Goal: Task Accomplishment & Management: Manage account settings

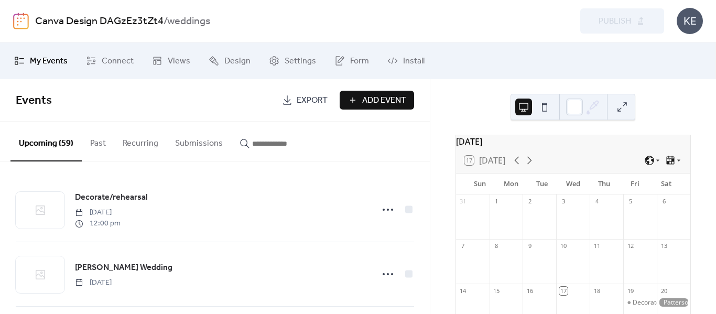
click at [365, 102] on span "Add Event" at bounding box center [384, 100] width 44 height 13
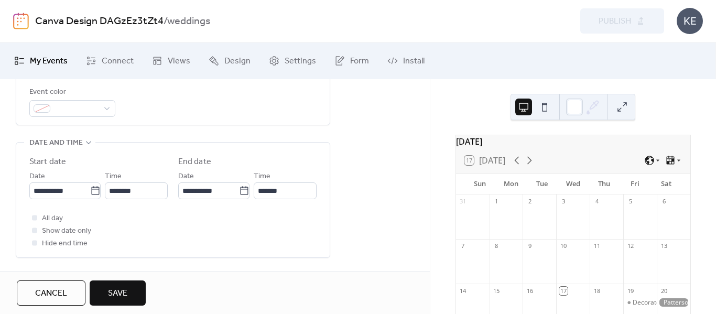
scroll to position [301, 0]
type input "**********"
click at [107, 111] on div at bounding box center [72, 107] width 86 height 17
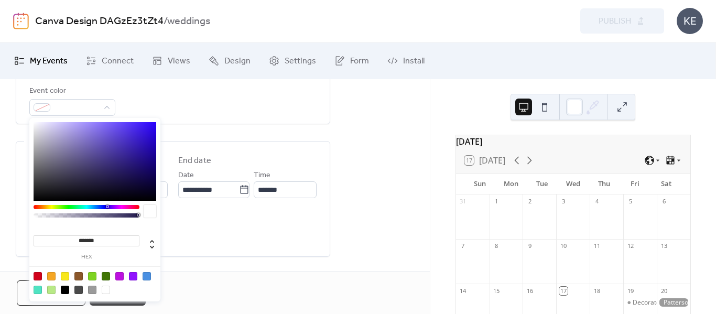
click at [93, 288] on div at bounding box center [92, 290] width 8 height 8
type input "*******"
click at [383, 184] on div "**********" at bounding box center [215, 174] width 430 height 676
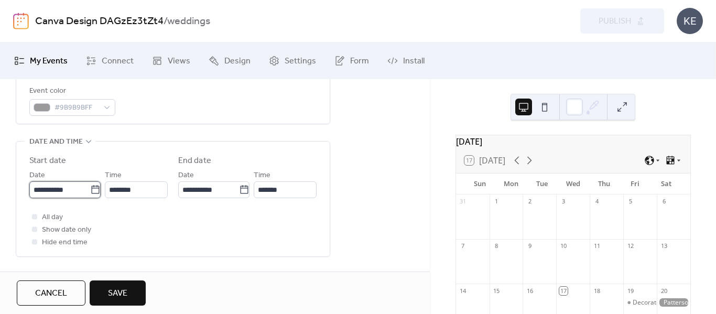
click at [76, 188] on body "**********" at bounding box center [358, 157] width 716 height 314
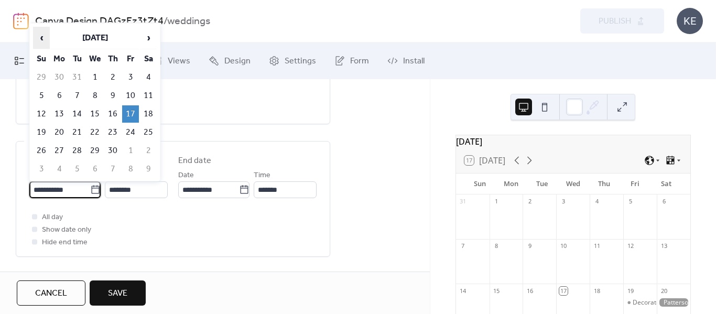
click at [44, 38] on span "‹" at bounding box center [42, 37] width 16 height 21
click at [149, 114] on td "15" at bounding box center [148, 113] width 17 height 17
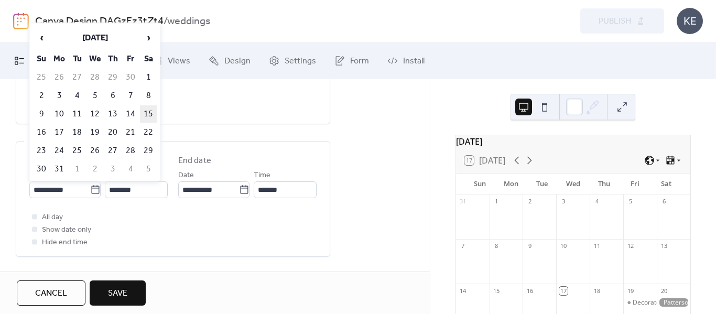
type input "**********"
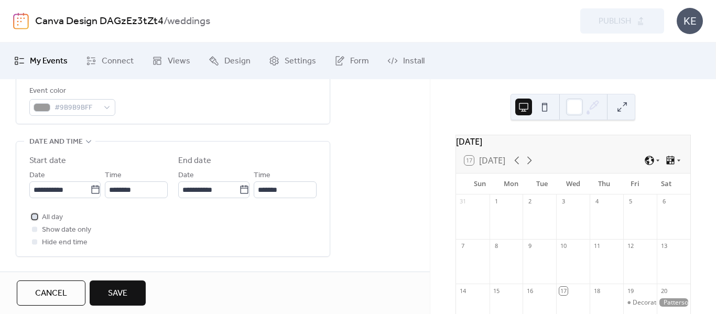
click at [34, 217] on div at bounding box center [34, 216] width 5 height 5
click at [114, 290] on span "Save" at bounding box center [117, 293] width 19 height 13
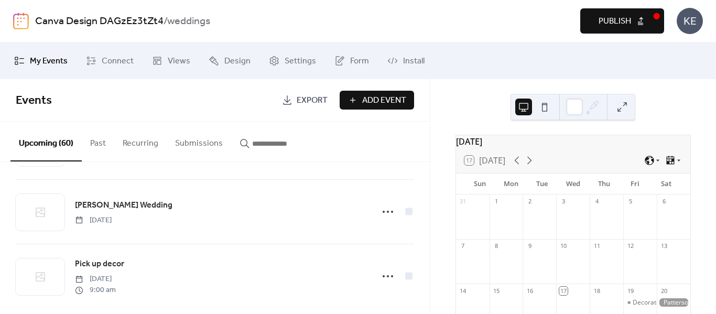
scroll to position [3749, 0]
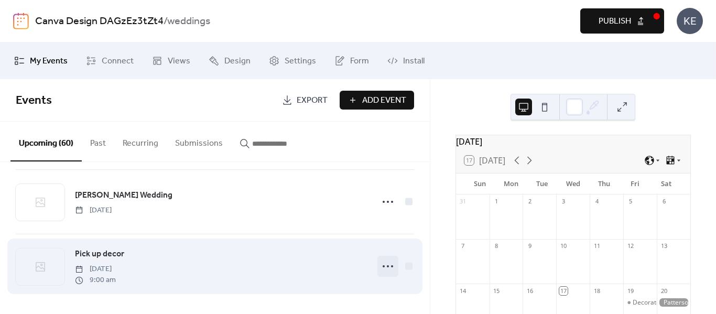
click at [383, 268] on icon at bounding box center [388, 266] width 17 height 17
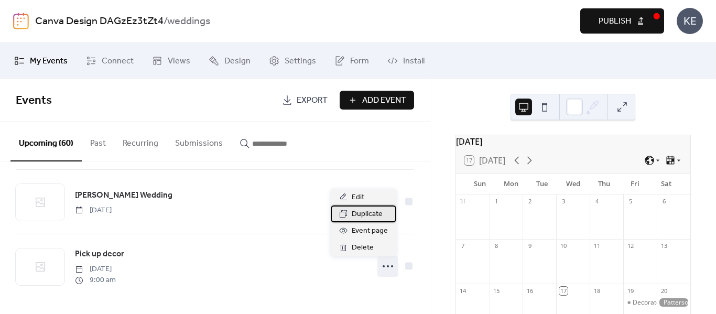
click at [364, 219] on span "Duplicate" at bounding box center [367, 214] width 31 height 13
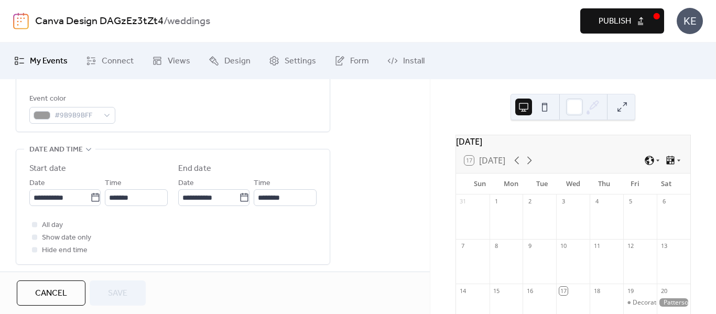
scroll to position [295, 0]
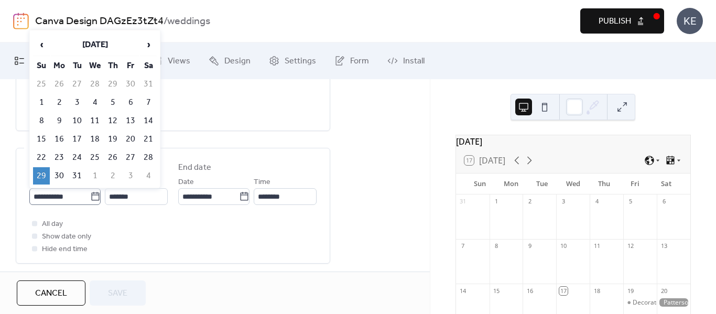
click at [92, 200] on icon at bounding box center [95, 196] width 8 height 8
click at [90, 200] on input "**********" at bounding box center [59, 196] width 61 height 17
click at [42, 46] on span "‹" at bounding box center [42, 44] width 16 height 21
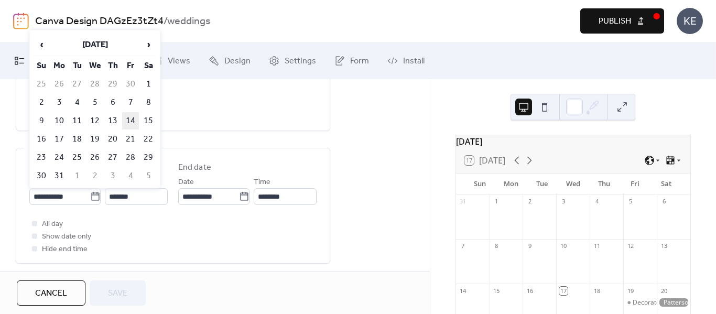
click at [127, 121] on td "14" at bounding box center [130, 120] width 17 height 17
type input "**********"
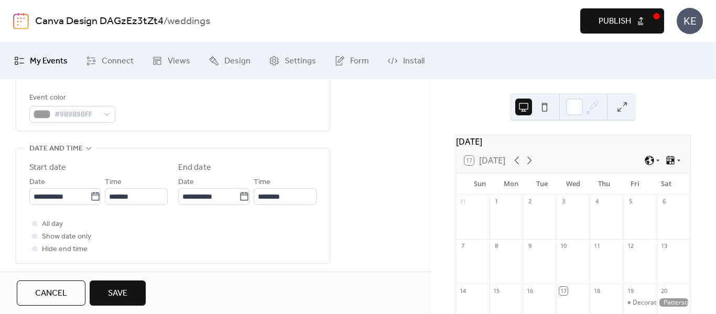
click at [126, 299] on span "Save" at bounding box center [117, 293] width 19 height 13
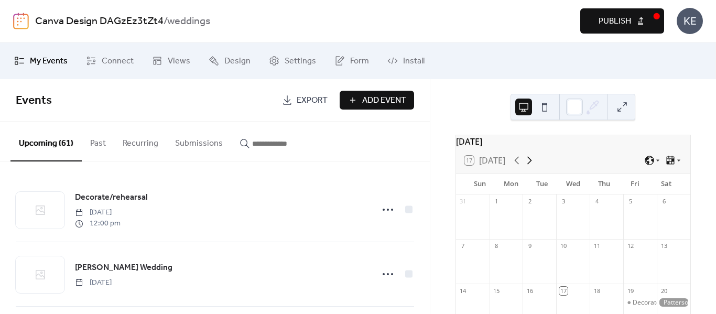
click at [530, 167] on icon at bounding box center [529, 160] width 13 height 13
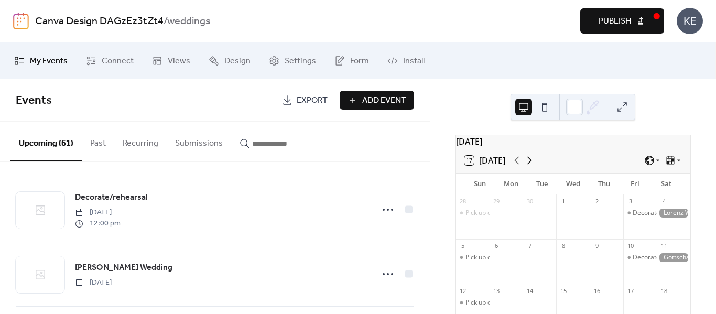
click at [530, 167] on icon at bounding box center [529, 160] width 13 height 13
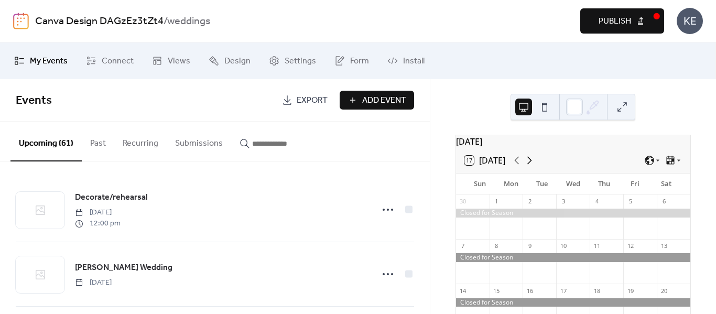
click at [530, 167] on icon at bounding box center [529, 160] width 13 height 13
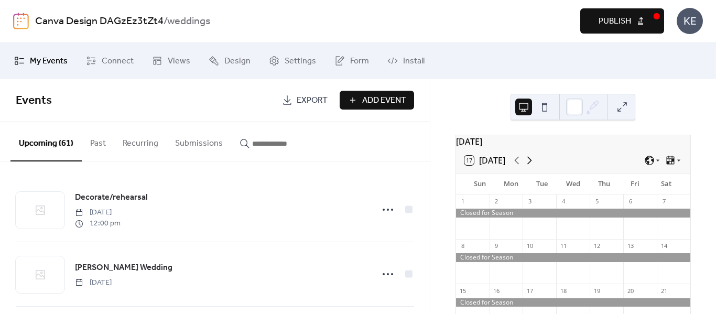
click at [530, 167] on icon at bounding box center [529, 160] width 13 height 13
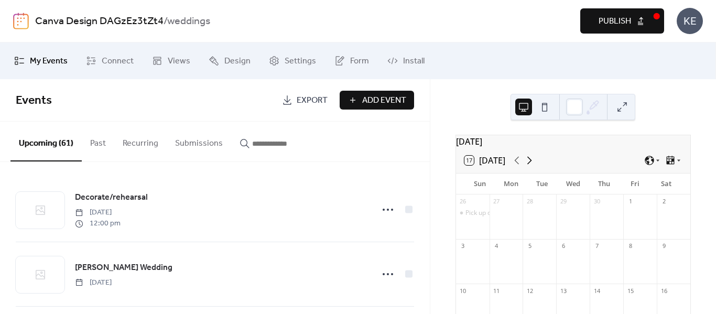
click at [530, 167] on icon at bounding box center [529, 160] width 13 height 13
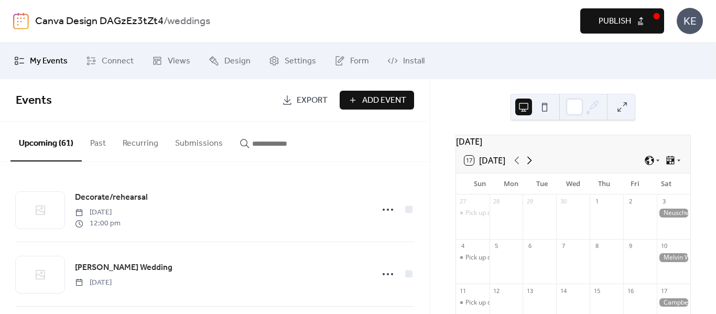
click at [530, 167] on icon at bounding box center [529, 160] width 13 height 13
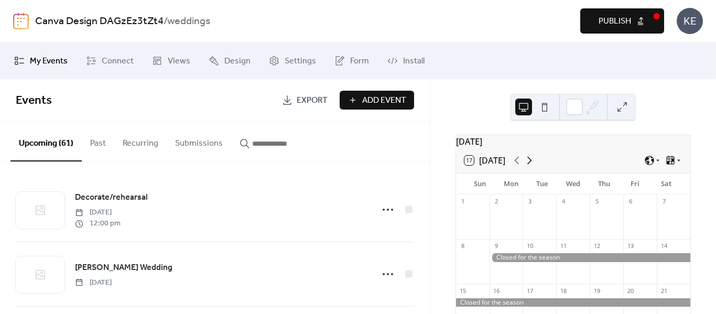
click at [530, 167] on icon at bounding box center [529, 160] width 13 height 13
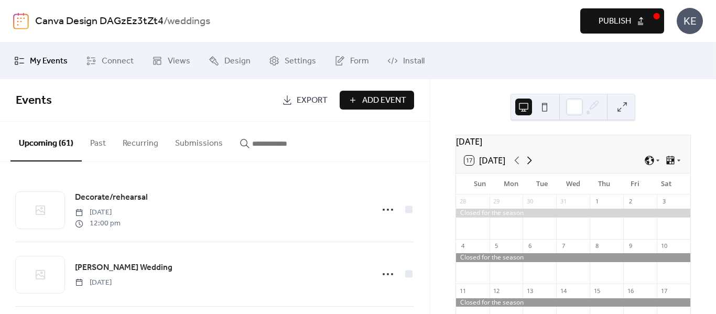
click at [530, 167] on icon at bounding box center [529, 160] width 13 height 13
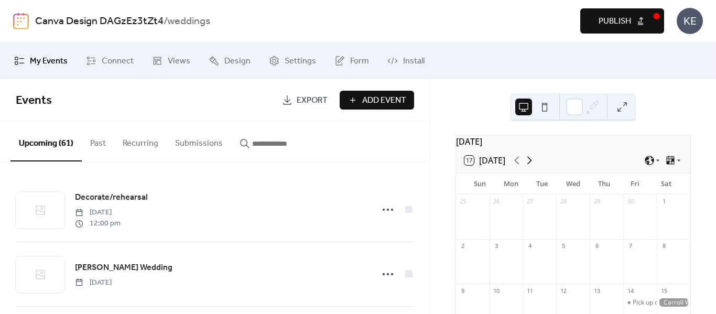
click at [529, 165] on icon at bounding box center [529, 160] width 13 height 13
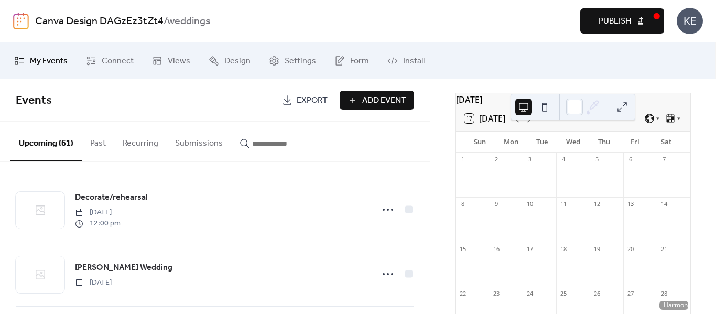
scroll to position [41, 0]
click at [515, 126] on icon at bounding box center [517, 119] width 13 height 13
click at [640, 266] on div "Pick up decor" at bounding box center [652, 261] width 39 height 9
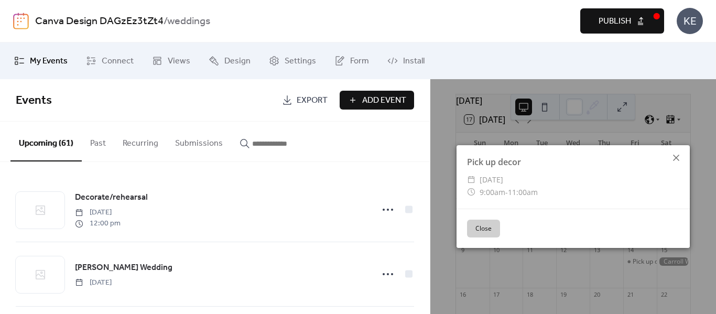
click at [675, 157] on icon at bounding box center [676, 158] width 13 height 13
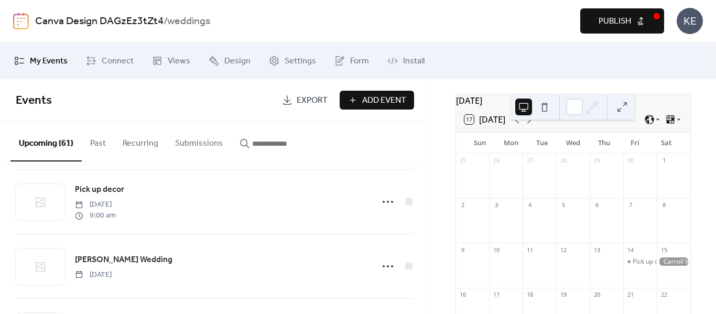
scroll to position [3038, 0]
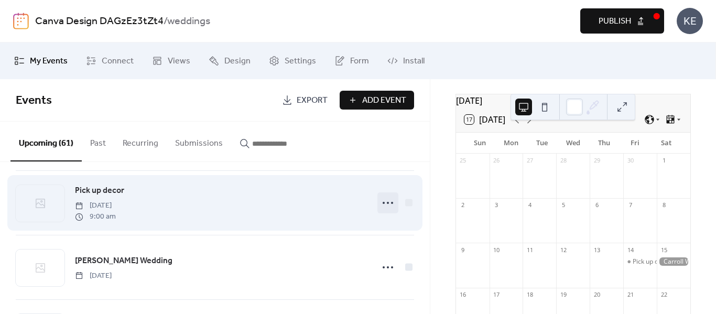
click at [384, 204] on icon at bounding box center [388, 203] width 17 height 17
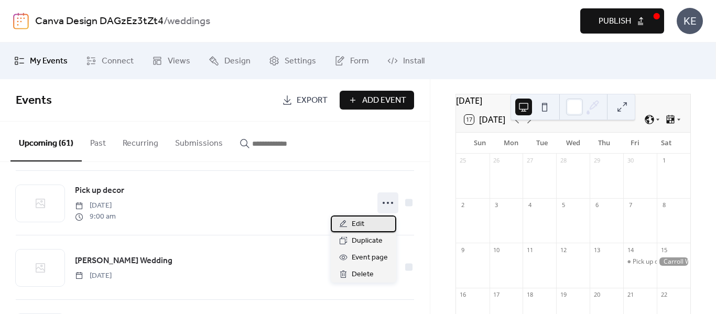
click at [358, 222] on span "Edit" at bounding box center [358, 224] width 13 height 13
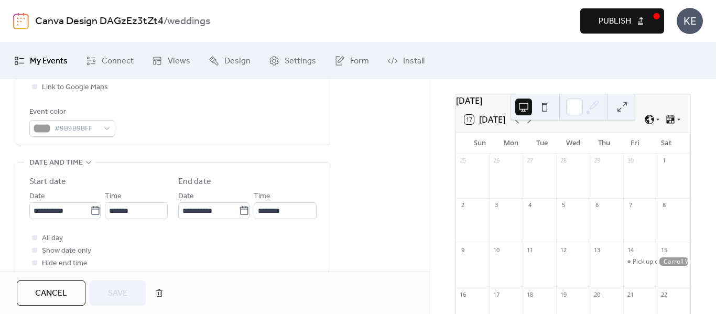
scroll to position [281, 0]
click at [94, 208] on icon at bounding box center [95, 210] width 10 height 10
click at [90, 208] on input "**********" at bounding box center [59, 210] width 61 height 17
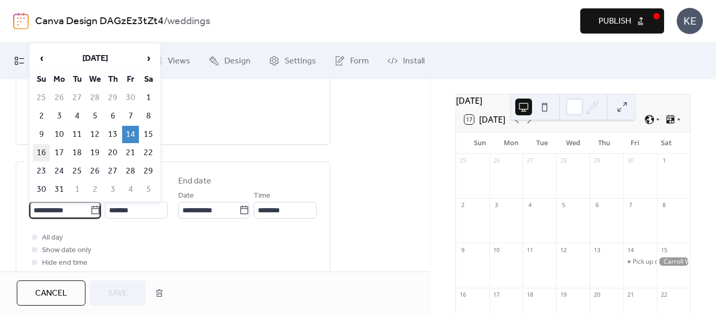
click at [41, 153] on td "16" at bounding box center [41, 152] width 17 height 17
type input "**********"
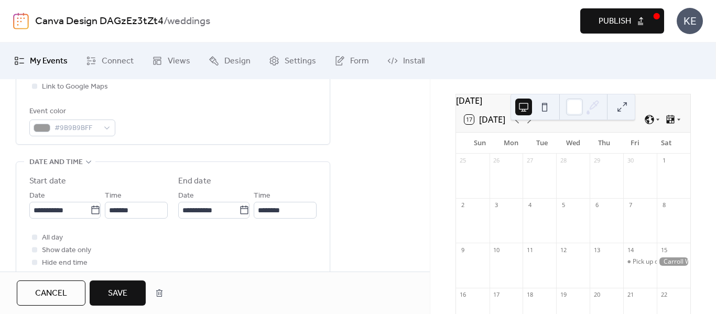
click at [125, 300] on span "Save" at bounding box center [117, 293] width 19 height 13
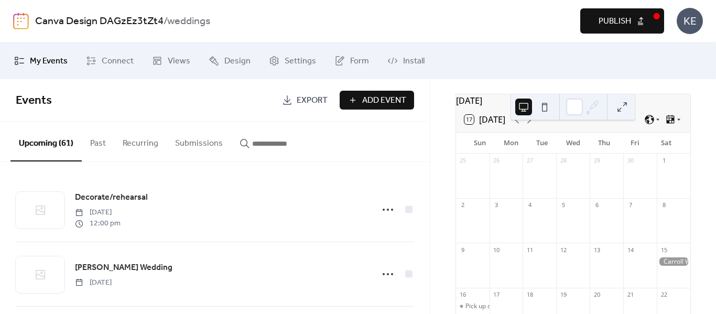
click at [125, 300] on div "[PERSON_NAME] Wedding [DATE]" at bounding box center [215, 274] width 399 height 64
click at [611, 28] on span "Publish" at bounding box center [615, 21] width 33 height 13
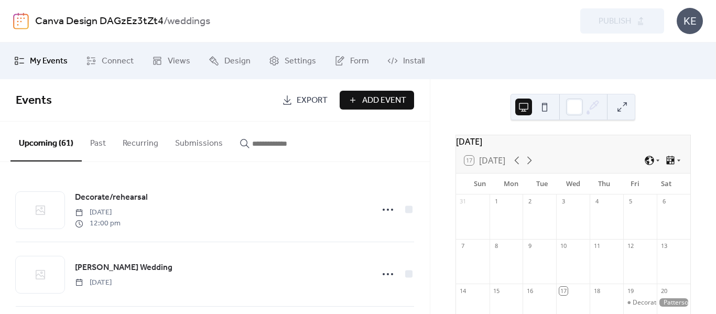
click at [376, 105] on span "Add Event" at bounding box center [384, 100] width 44 height 13
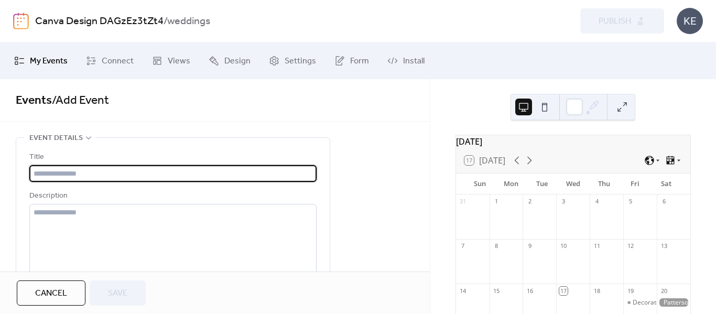
click at [256, 177] on input "text" at bounding box center [172, 173] width 287 height 17
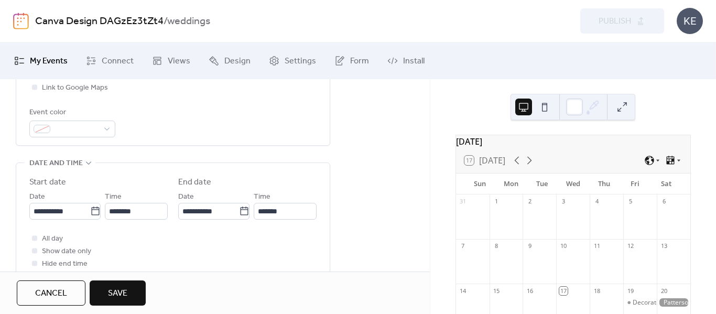
scroll to position [282, 0]
type input "**********"
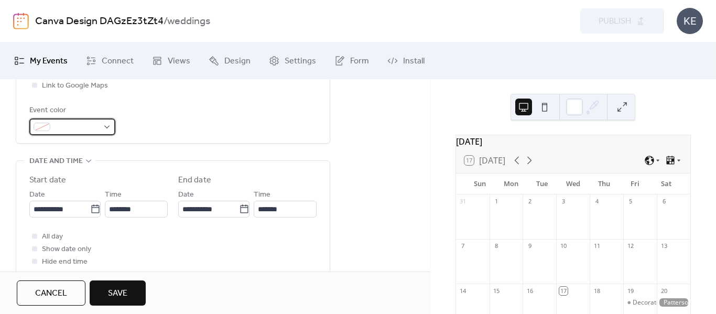
click at [106, 126] on div at bounding box center [72, 127] width 86 height 17
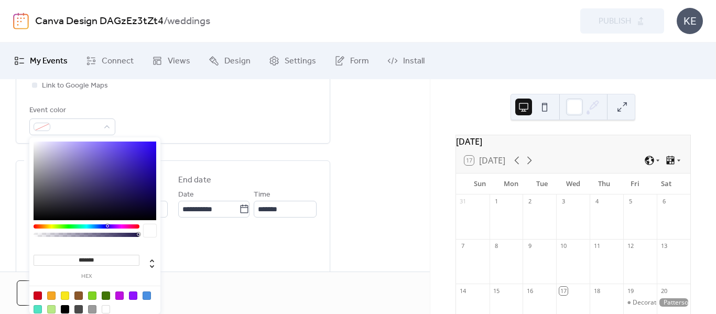
click at [93, 308] on div at bounding box center [92, 309] width 8 height 8
type input "*******"
click at [207, 232] on div "All day Show date only Hide end time" at bounding box center [172, 249] width 287 height 38
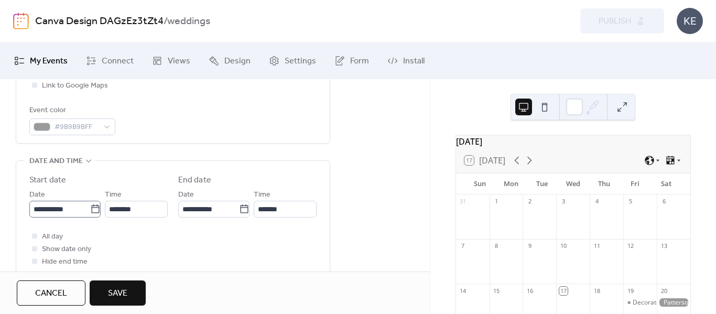
click at [93, 209] on body "**********" at bounding box center [358, 157] width 716 height 314
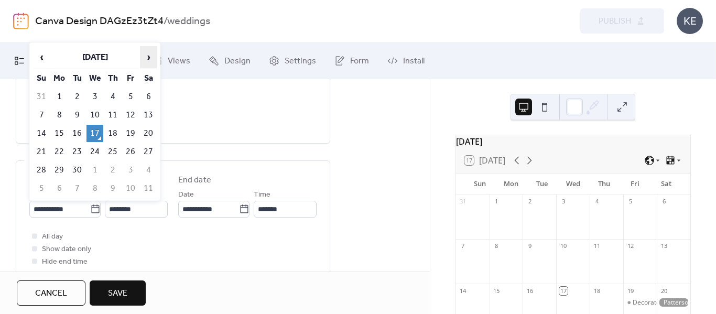
click at [148, 57] on span "›" at bounding box center [149, 57] width 16 height 21
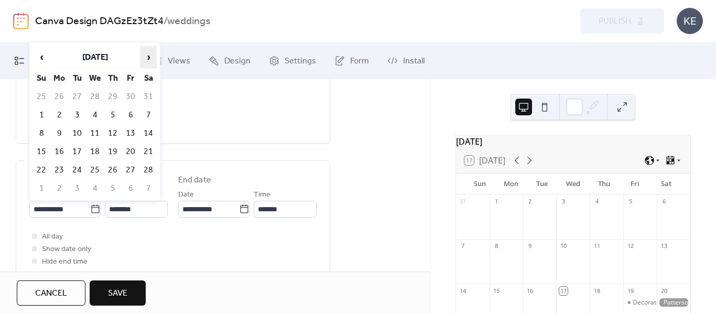
click at [148, 57] on span "›" at bounding box center [149, 57] width 16 height 21
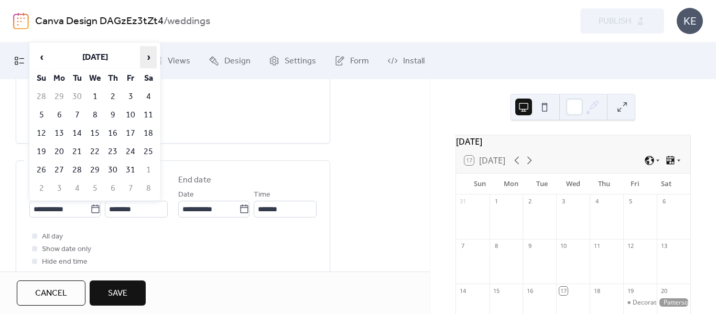
click at [148, 57] on span "›" at bounding box center [149, 57] width 16 height 21
click at [128, 120] on td "7" at bounding box center [130, 114] width 17 height 17
type input "**********"
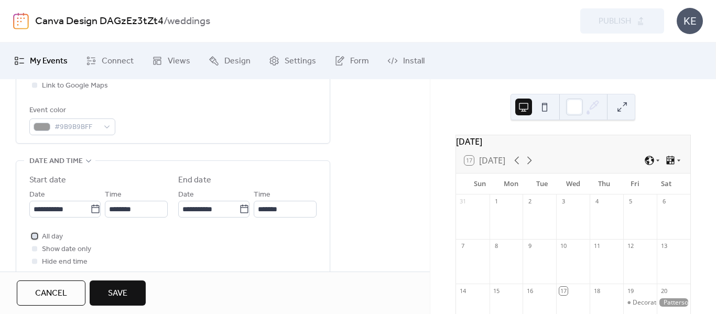
click at [34, 235] on div at bounding box center [34, 235] width 5 height 5
click at [126, 292] on span "Save" at bounding box center [117, 293] width 19 height 13
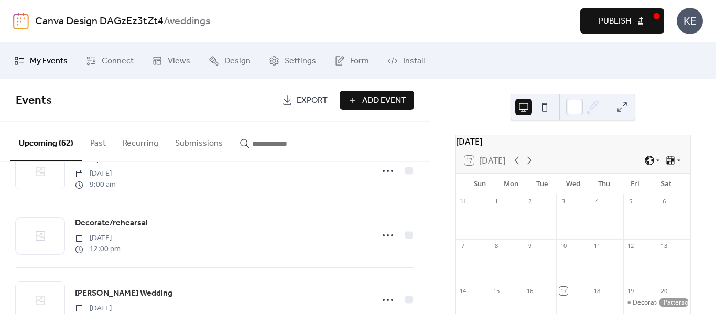
scroll to position [130, 0]
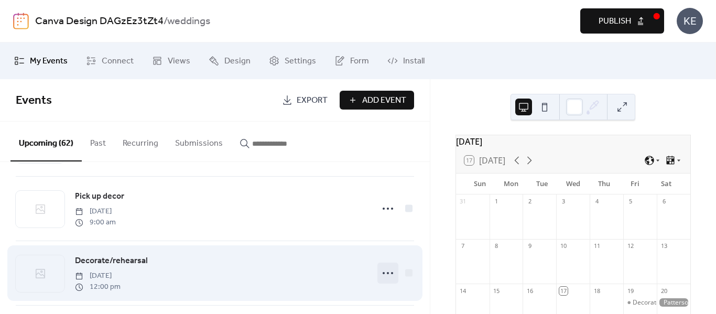
click at [383, 273] on icon at bounding box center [388, 273] width 17 height 17
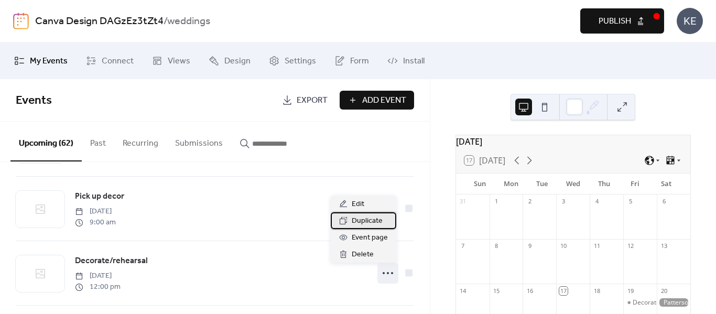
click at [364, 223] on span "Duplicate" at bounding box center [367, 221] width 31 height 13
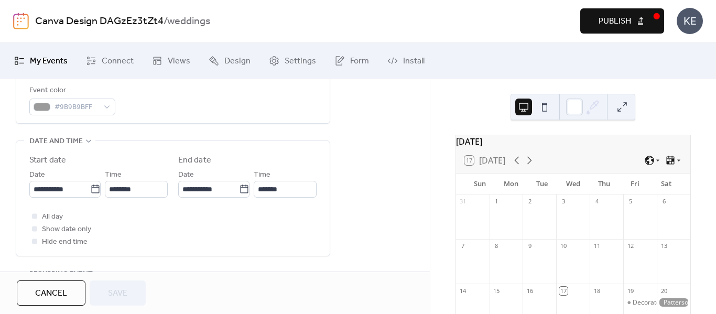
scroll to position [314, 0]
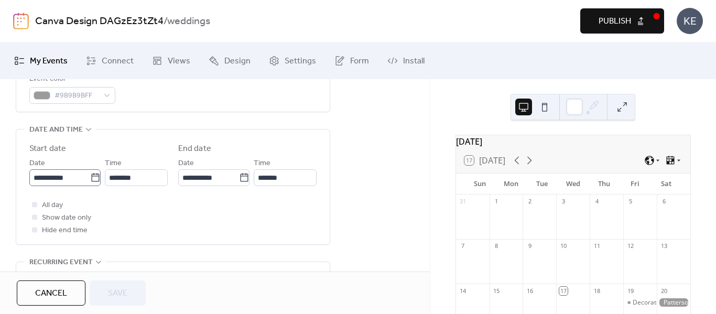
click at [91, 180] on icon at bounding box center [95, 177] width 8 height 8
click at [88, 180] on input "**********" at bounding box center [59, 177] width 61 height 17
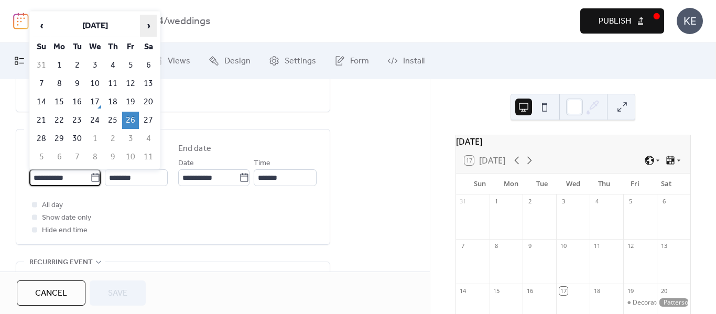
click at [147, 31] on span "›" at bounding box center [149, 25] width 16 height 21
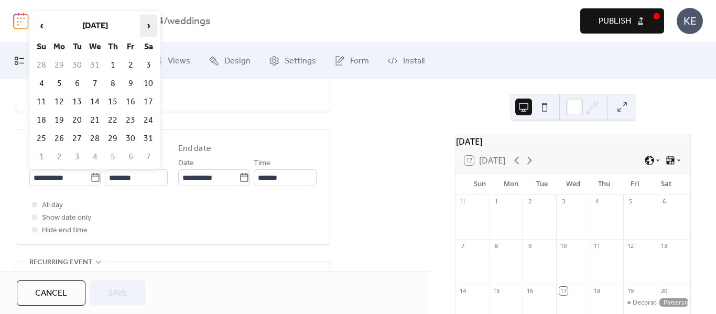
click at [147, 31] on span "›" at bounding box center [149, 25] width 16 height 21
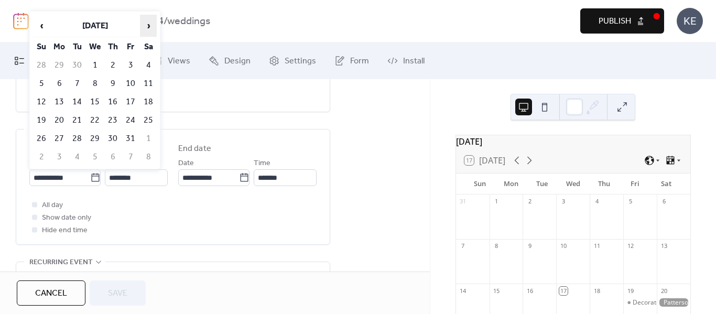
click at [147, 31] on span "›" at bounding box center [149, 25] width 16 height 21
click at [113, 82] on td "6" at bounding box center [112, 83] width 17 height 17
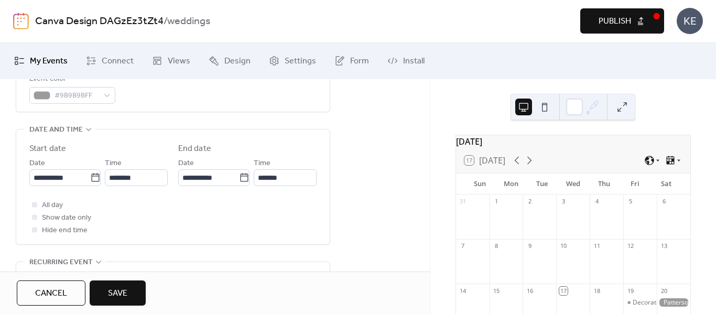
type input "**********"
click at [115, 296] on span "Save" at bounding box center [117, 293] width 19 height 13
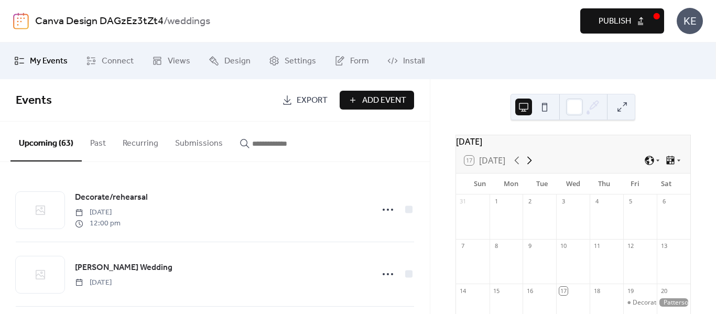
click at [530, 167] on icon at bounding box center [529, 160] width 13 height 13
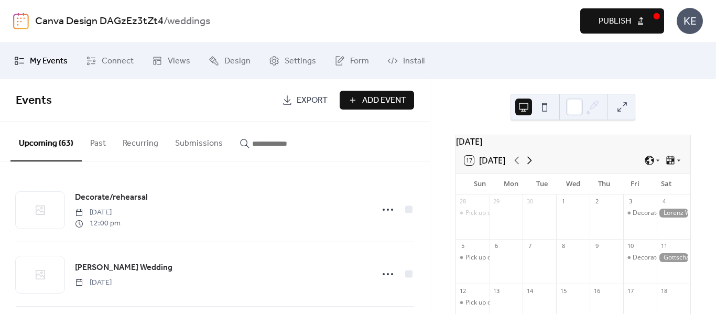
click at [530, 167] on icon at bounding box center [529, 160] width 13 height 13
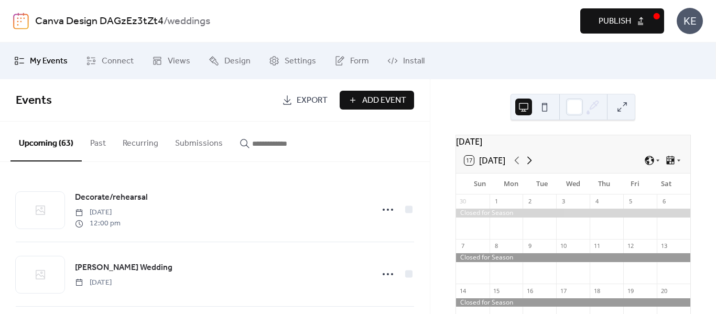
click at [530, 167] on icon at bounding box center [529, 160] width 13 height 13
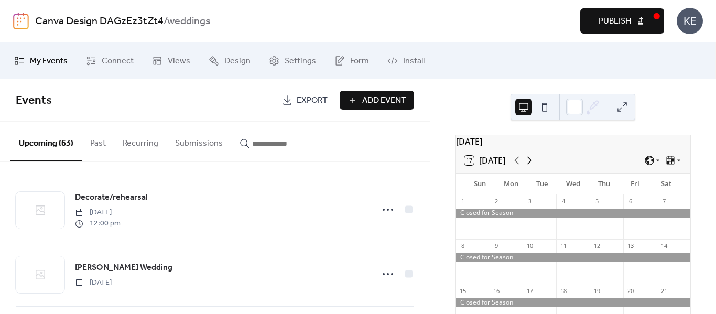
click at [530, 167] on icon at bounding box center [529, 160] width 13 height 13
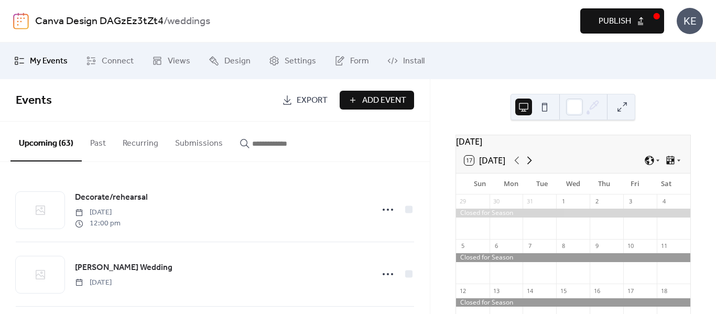
click at [530, 167] on icon at bounding box center [529, 160] width 13 height 13
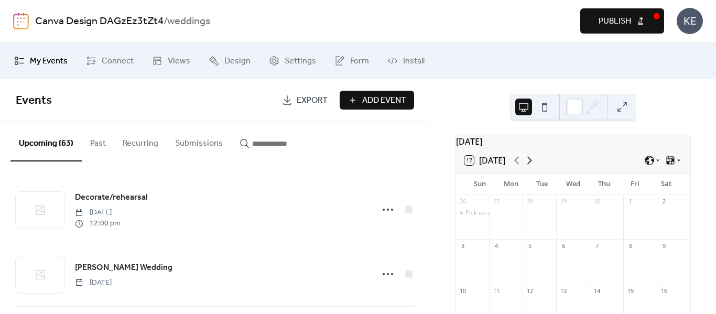
click at [530, 167] on icon at bounding box center [529, 160] width 13 height 13
click at [520, 167] on icon at bounding box center [517, 160] width 13 height 13
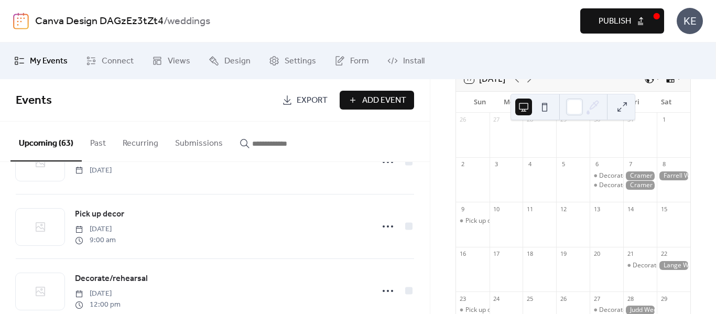
scroll to position [2161, 0]
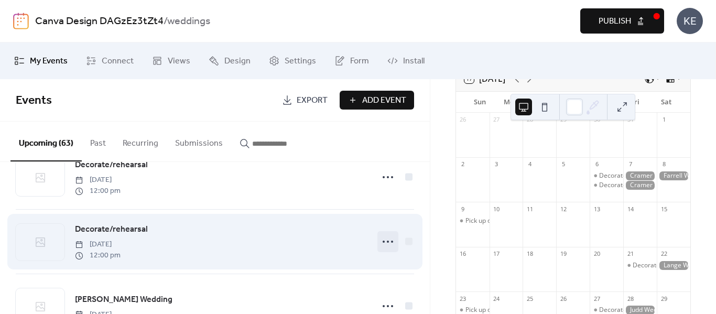
click at [382, 242] on icon at bounding box center [388, 241] width 17 height 17
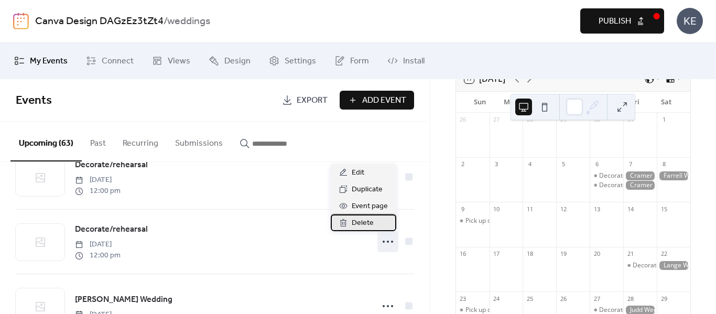
click at [367, 224] on span "Delete" at bounding box center [363, 223] width 22 height 13
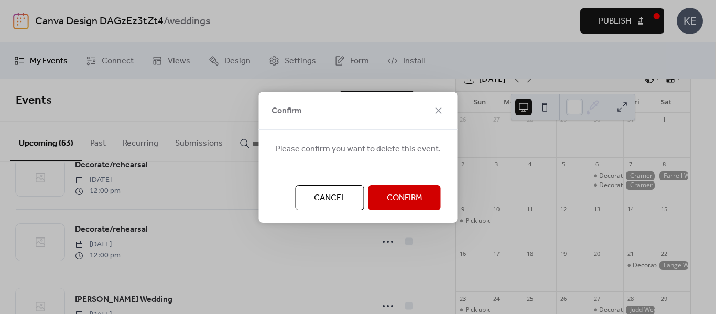
click at [376, 206] on button "Confirm" at bounding box center [405, 197] width 72 height 25
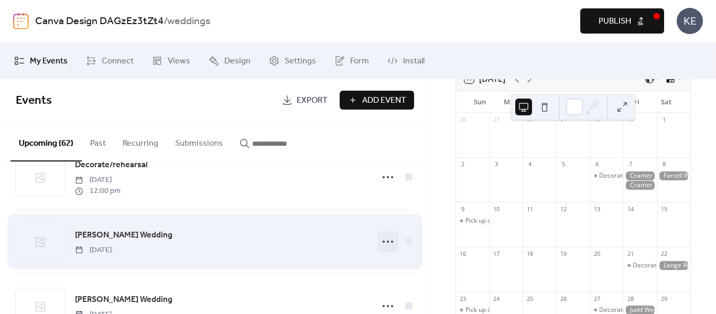
click at [380, 244] on icon at bounding box center [388, 241] width 17 height 17
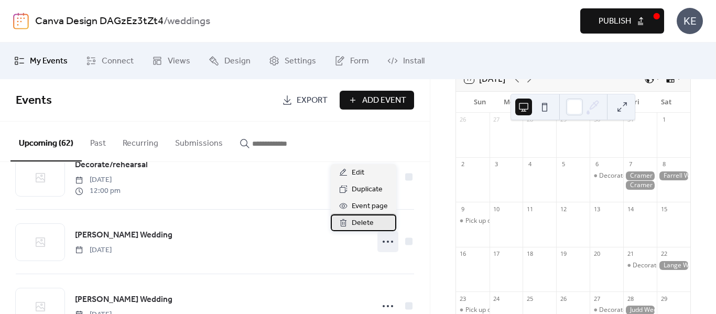
click at [367, 225] on span "Delete" at bounding box center [363, 223] width 22 height 13
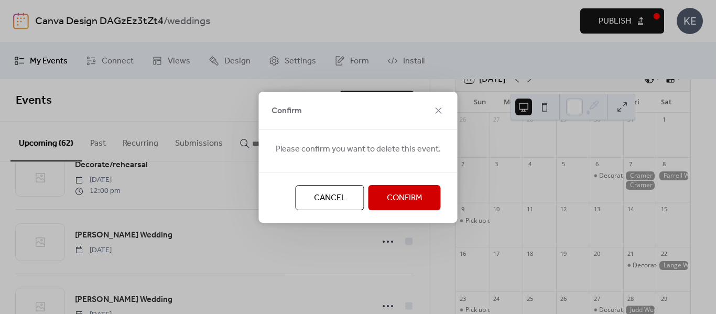
click at [394, 204] on span "Confirm" at bounding box center [405, 198] width 36 height 13
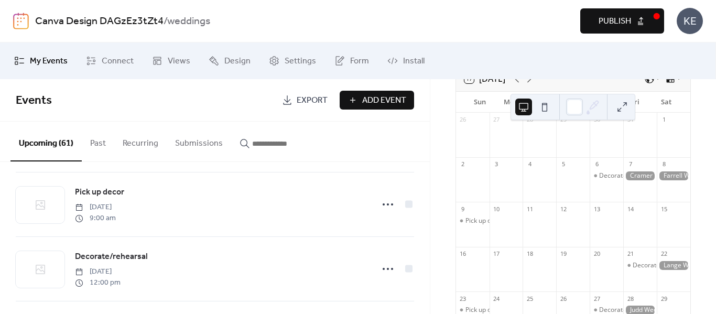
scroll to position [1539, 0]
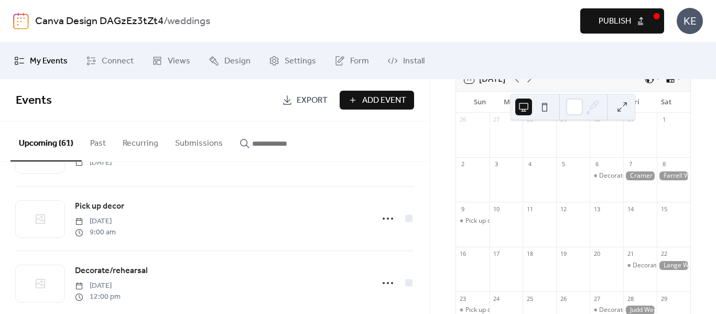
click at [602, 18] on span "Publish" at bounding box center [615, 21] width 33 height 13
